Goal: Task Accomplishment & Management: Use online tool/utility

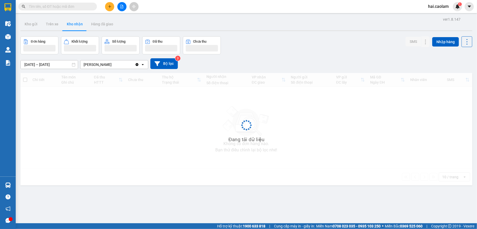
click at [74, 2] on div "Kết quả tìm kiếm ( 0 ) Bộ lọc No Data" at bounding box center [51, 6] width 102 height 9
click at [63, 12] on div "Kết quả [PERSON_NAME] ( 0 ) Bộ lọc No Data hai.caolam 1" at bounding box center [238, 6] width 477 height 13
click at [64, 4] on input "text" at bounding box center [60, 7] width 62 height 6
click at [65, 4] on input "text" at bounding box center [60, 7] width 62 height 6
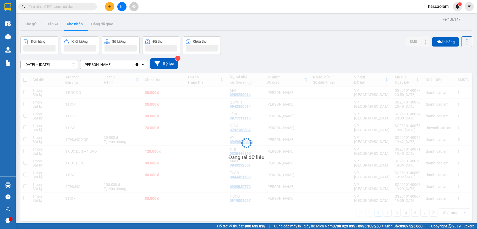
click at [65, 4] on input "text" at bounding box center [60, 7] width 62 height 6
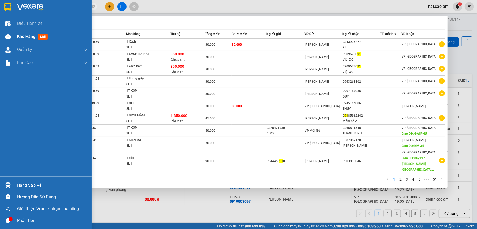
type input "9"
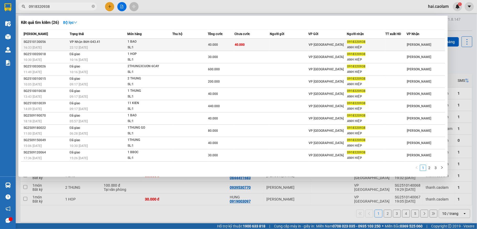
type input "0918320938"
click at [326, 41] on td "VP [GEOGRAPHIC_DATA]" at bounding box center [327, 45] width 38 height 12
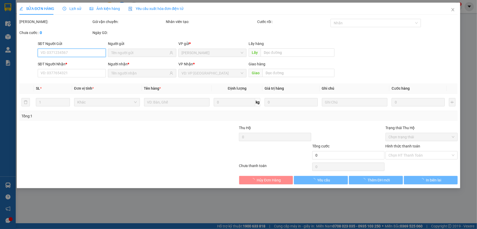
type input "0918320938"
type input "ANH HIỆP"
type input "40.000"
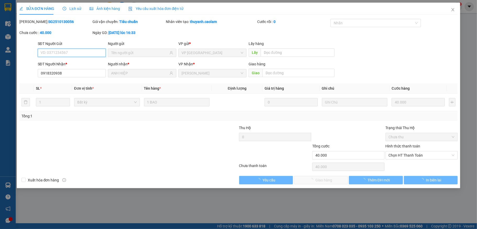
click at [407, 157] on span "Chọn HT Thanh Toán" at bounding box center [422, 156] width 66 height 8
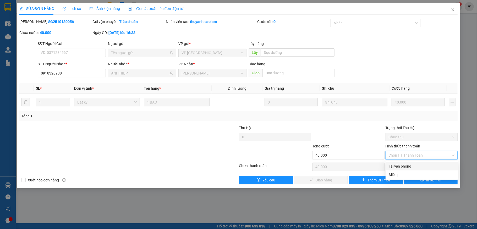
click at [411, 168] on div "Tại văn phòng" at bounding box center [422, 167] width 66 height 6
type input "0"
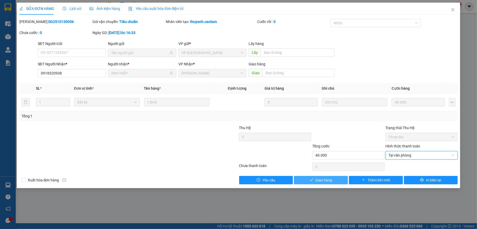
click at [334, 180] on button "Giao hàng" at bounding box center [321, 180] width 54 height 8
